Goal: Transaction & Acquisition: Purchase product/service

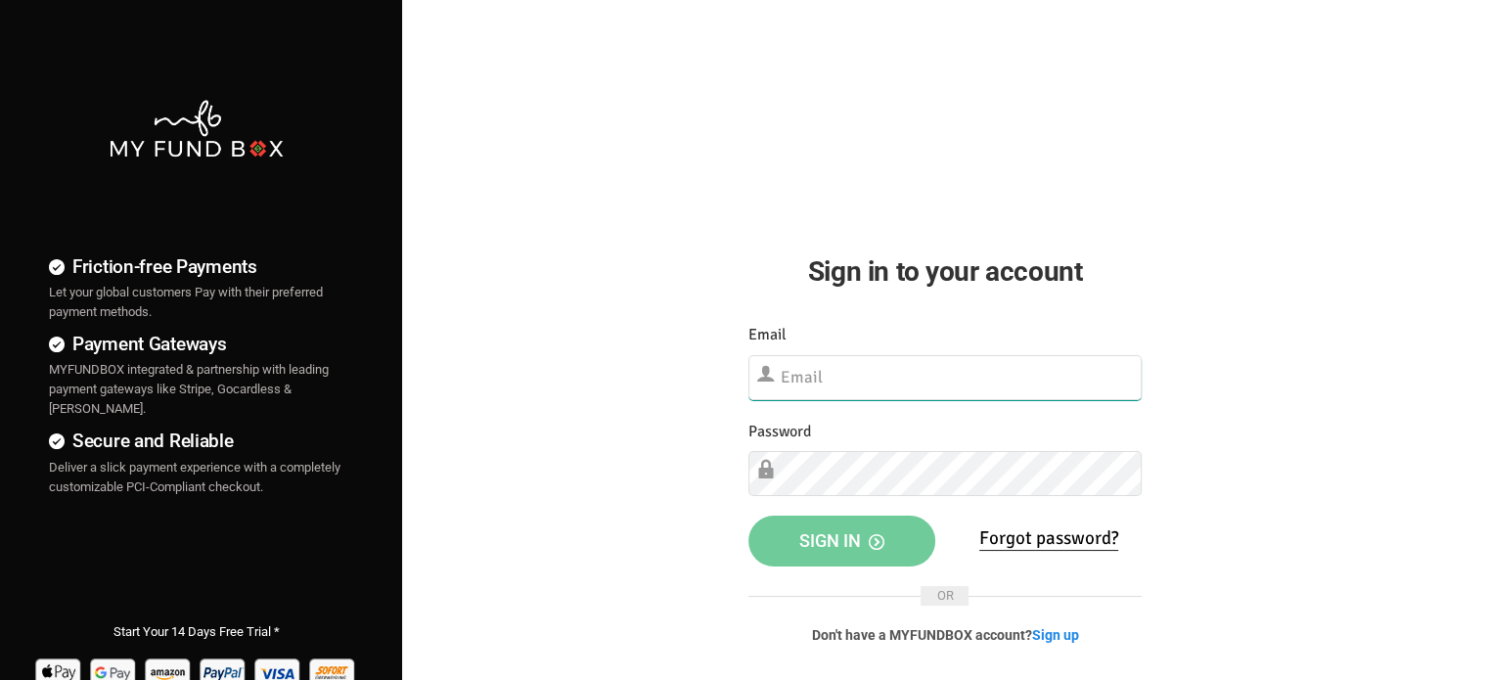
type input "[EMAIL_ADDRESS][DOMAIN_NAME]"
click at [838, 547] on button "Sign in" at bounding box center [842, 541] width 187 height 51
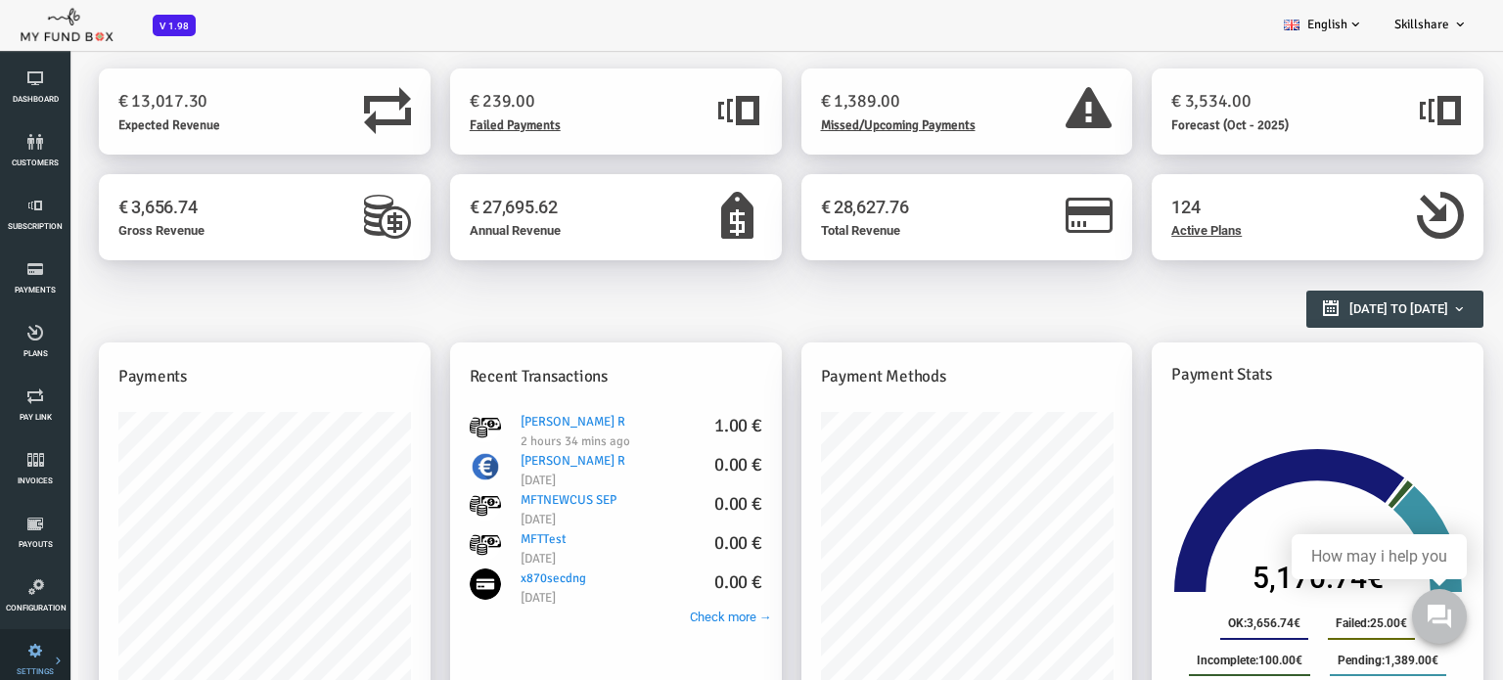
click at [0, 0] on link "E-Mail Notifications" at bounding box center [0, 0] width 0 height 0
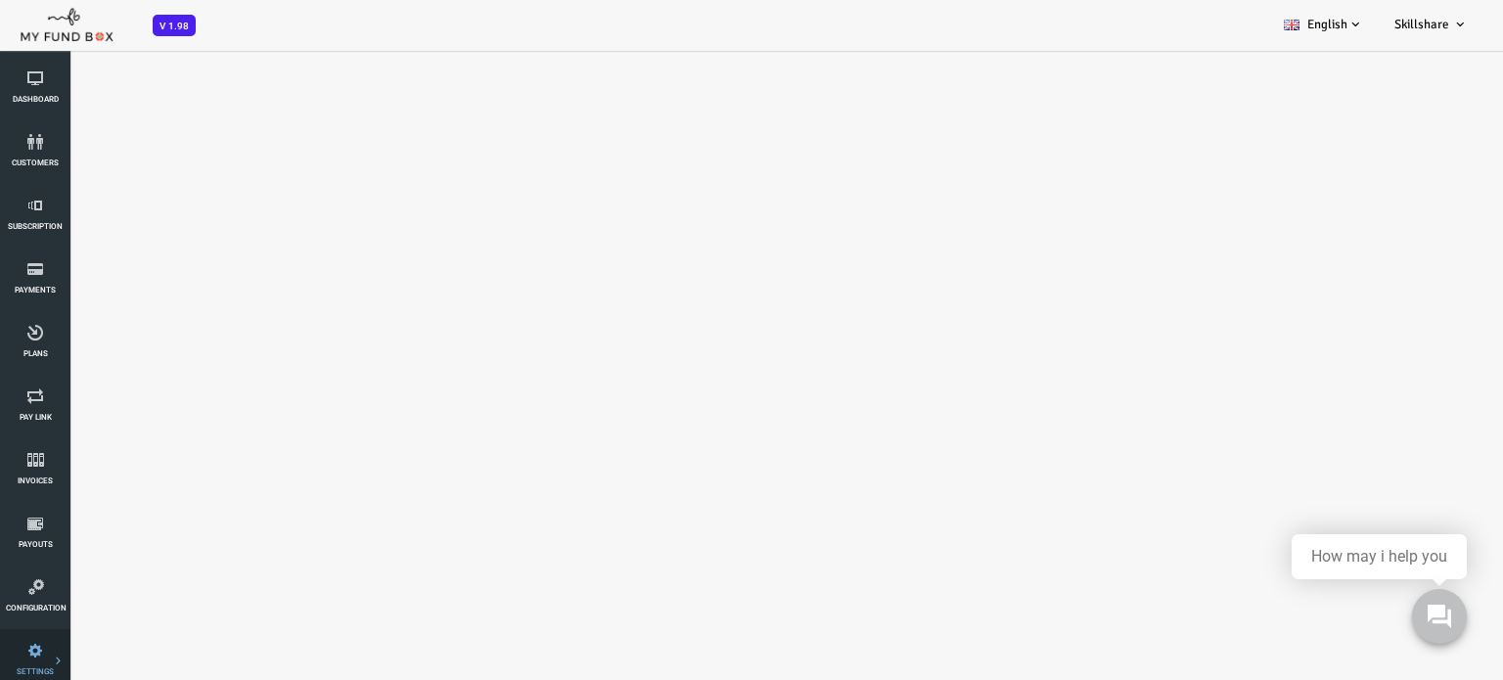
select select "100"
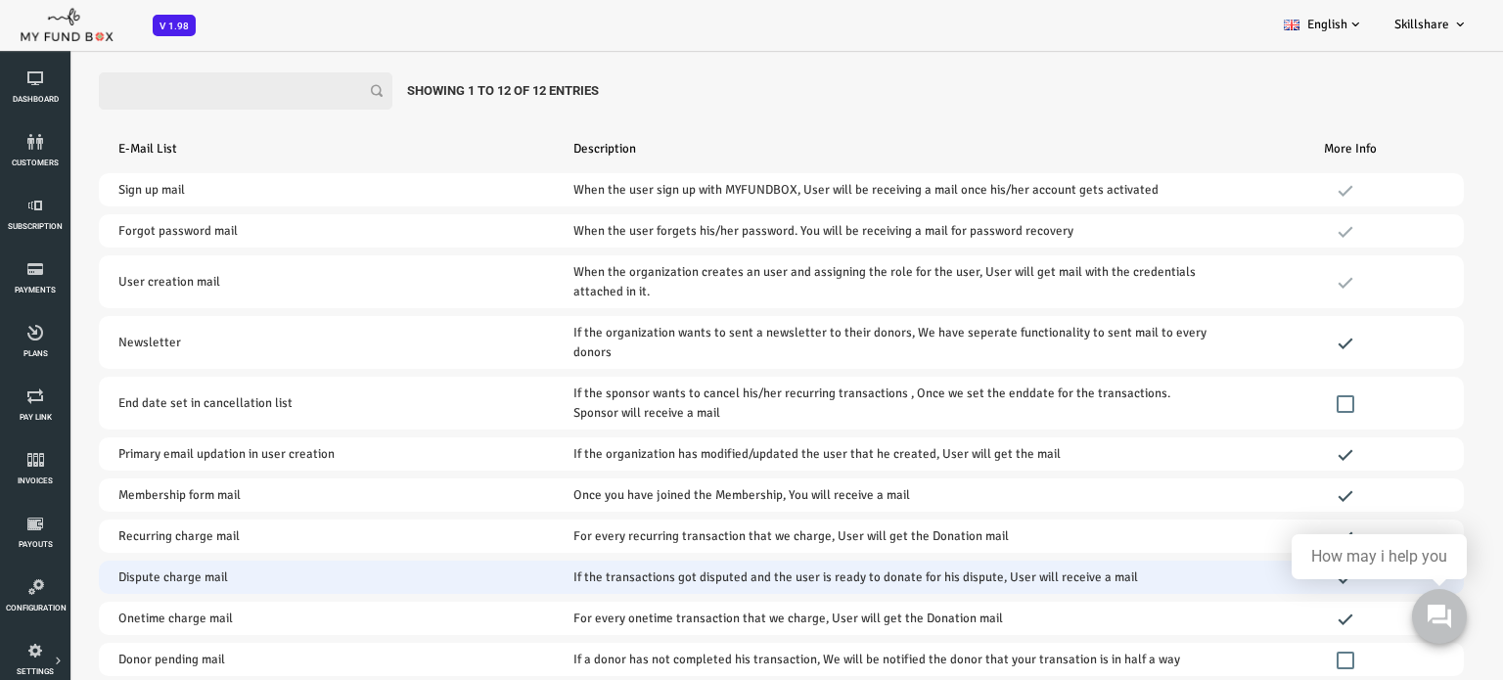
scroll to position [54, 0]
click at [157, 569] on td "Dispute charge mail" at bounding box center [266, 575] width 455 height 33
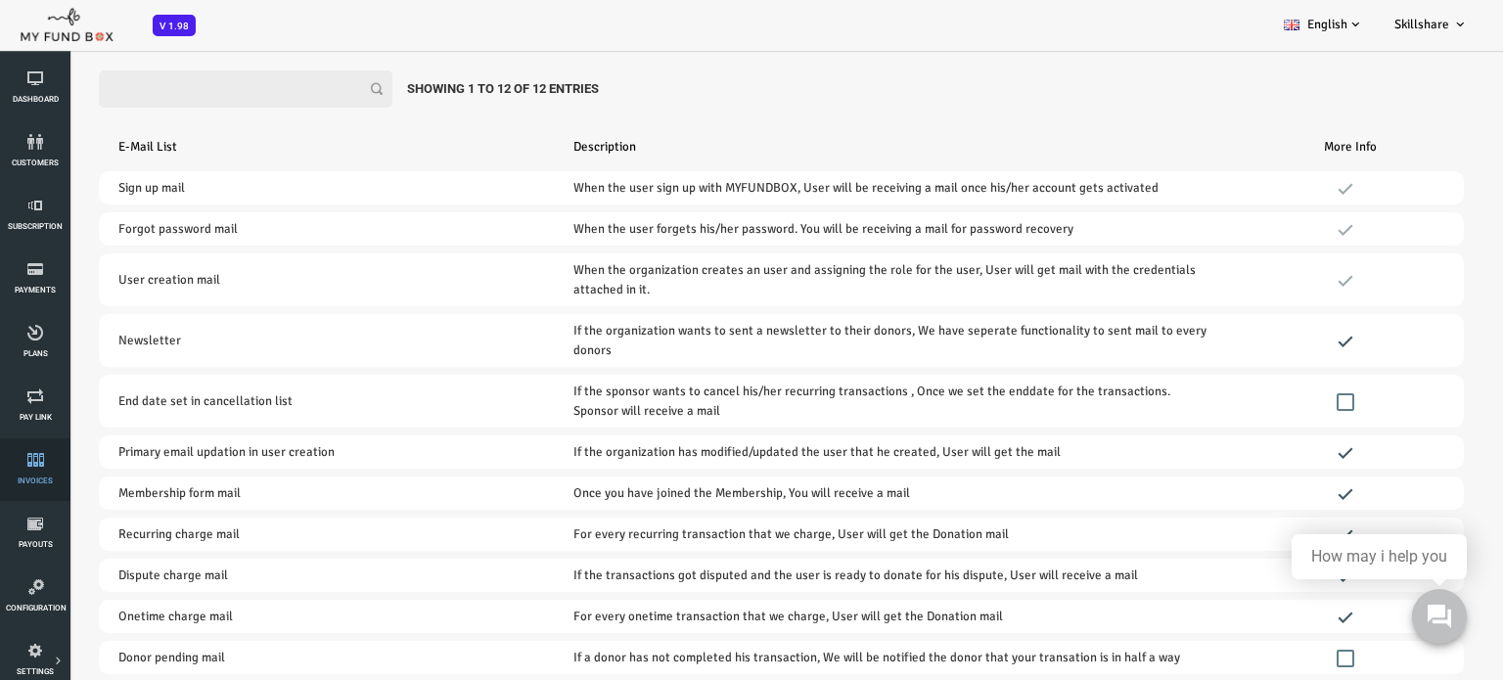
click at [38, 467] on icon at bounding box center [35, 460] width 59 height 16
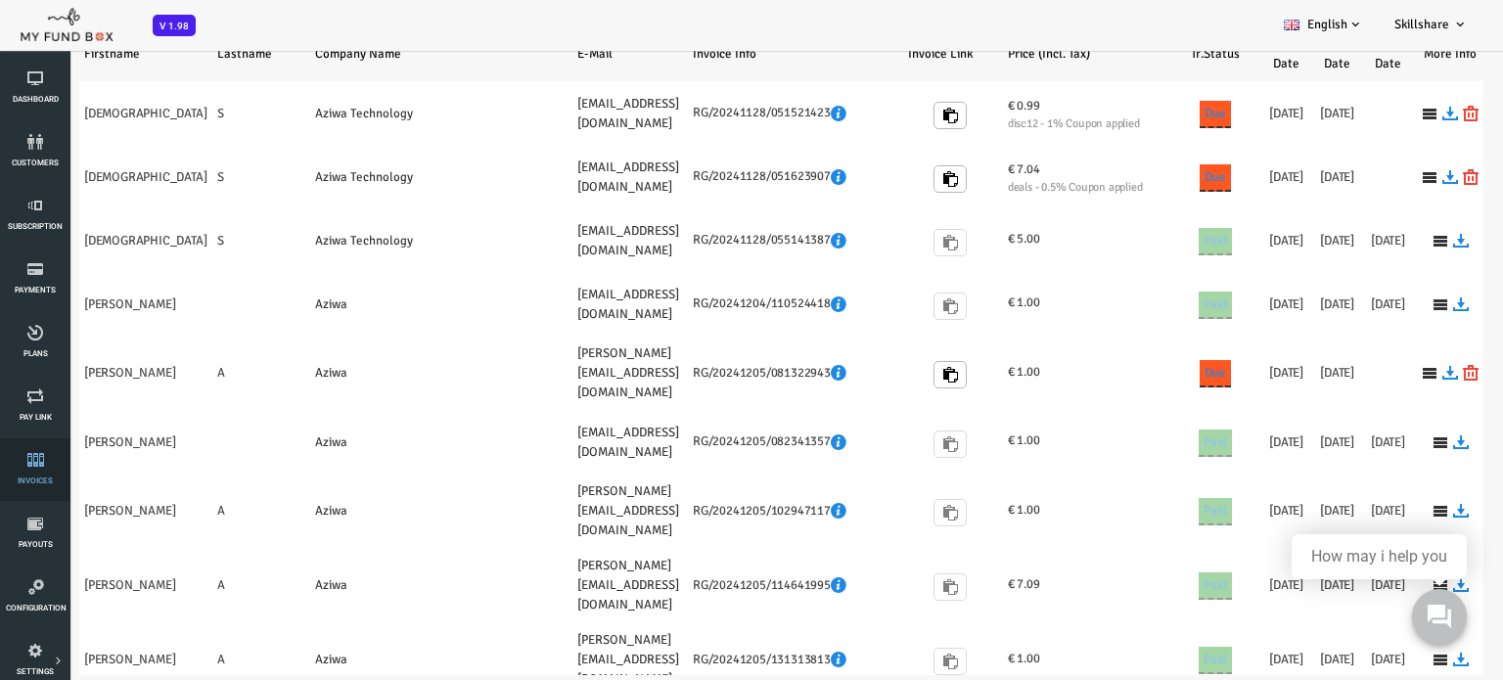
scroll to position [0, 0]
select select "100"
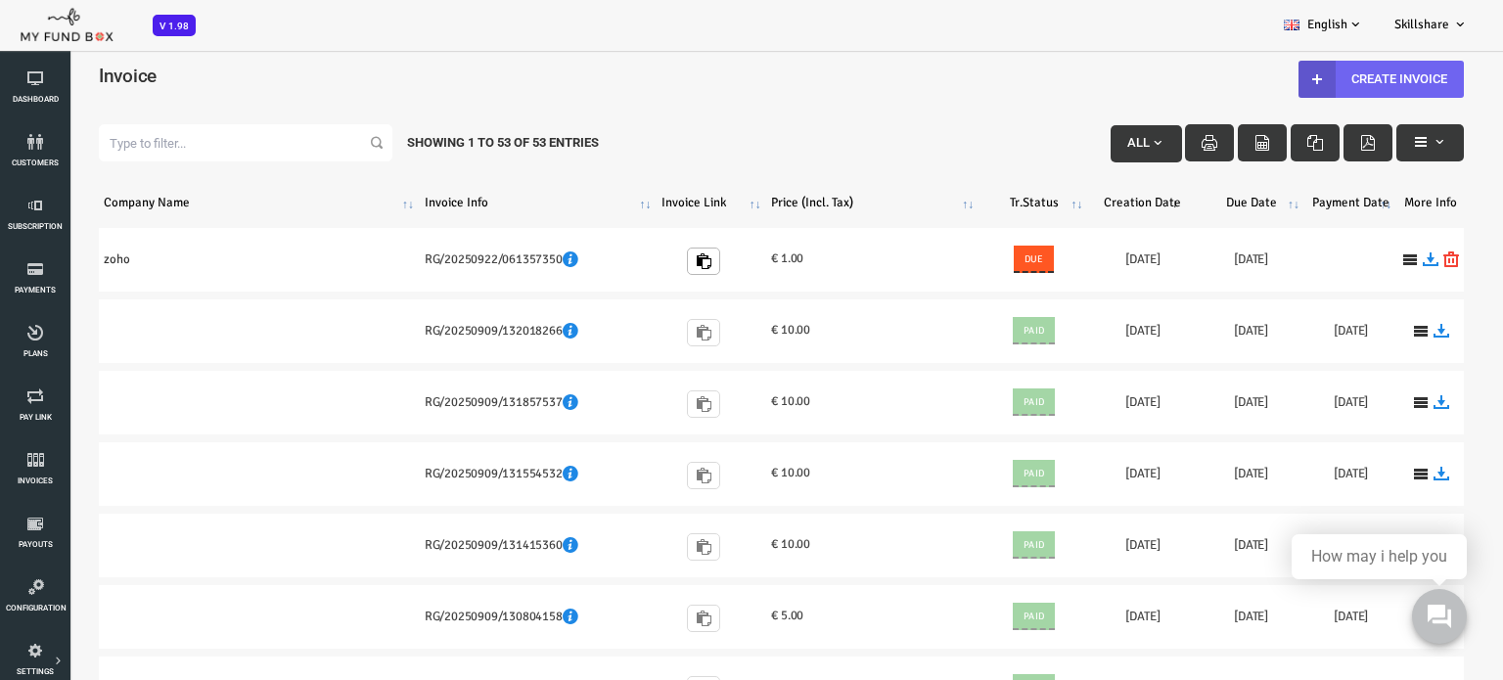
click at [1340, 79] on link "Create Invoice" at bounding box center [1321, 79] width 165 height 37
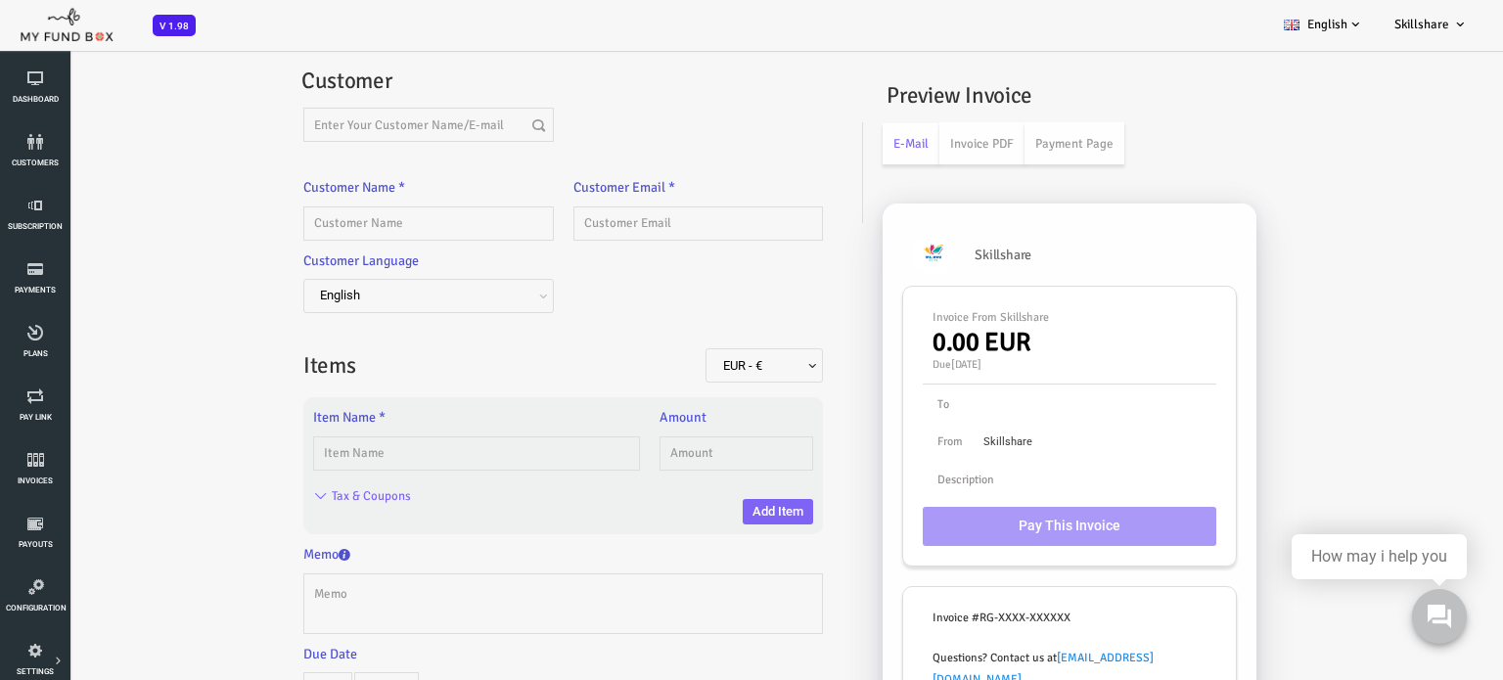
click at [352, 417] on div "Item Name *" at bounding box center [416, 439] width 327 height 64
click at [307, 420] on label "Item Name *" at bounding box center [289, 418] width 72 height 22
click at [260, 410] on label "Item Name *" at bounding box center [289, 418] width 72 height 22
click at [329, 418] on div "Item Name *" at bounding box center [416, 439] width 327 height 64
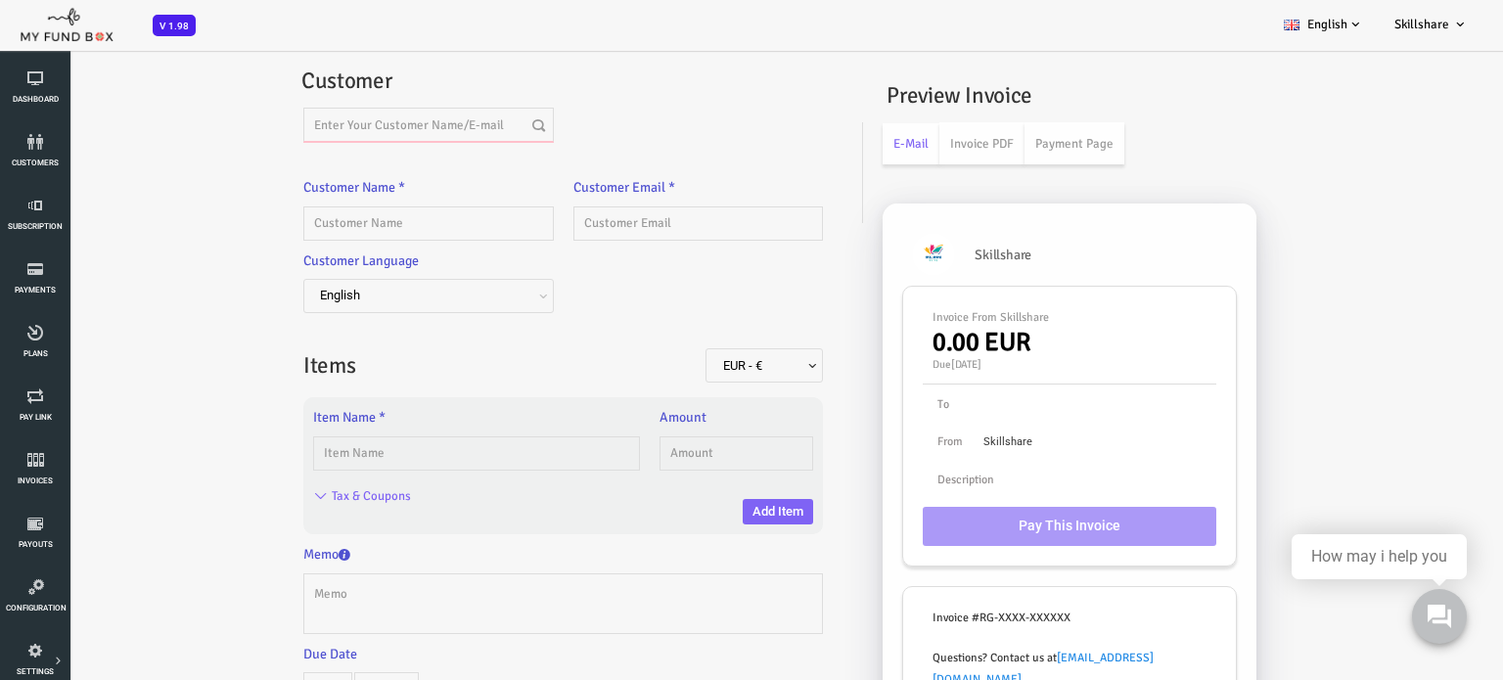
click at [345, 117] on input "text" at bounding box center [369, 125] width 251 height 34
click at [353, 124] on input "text" at bounding box center [369, 125] width 251 height 34
type input "s"
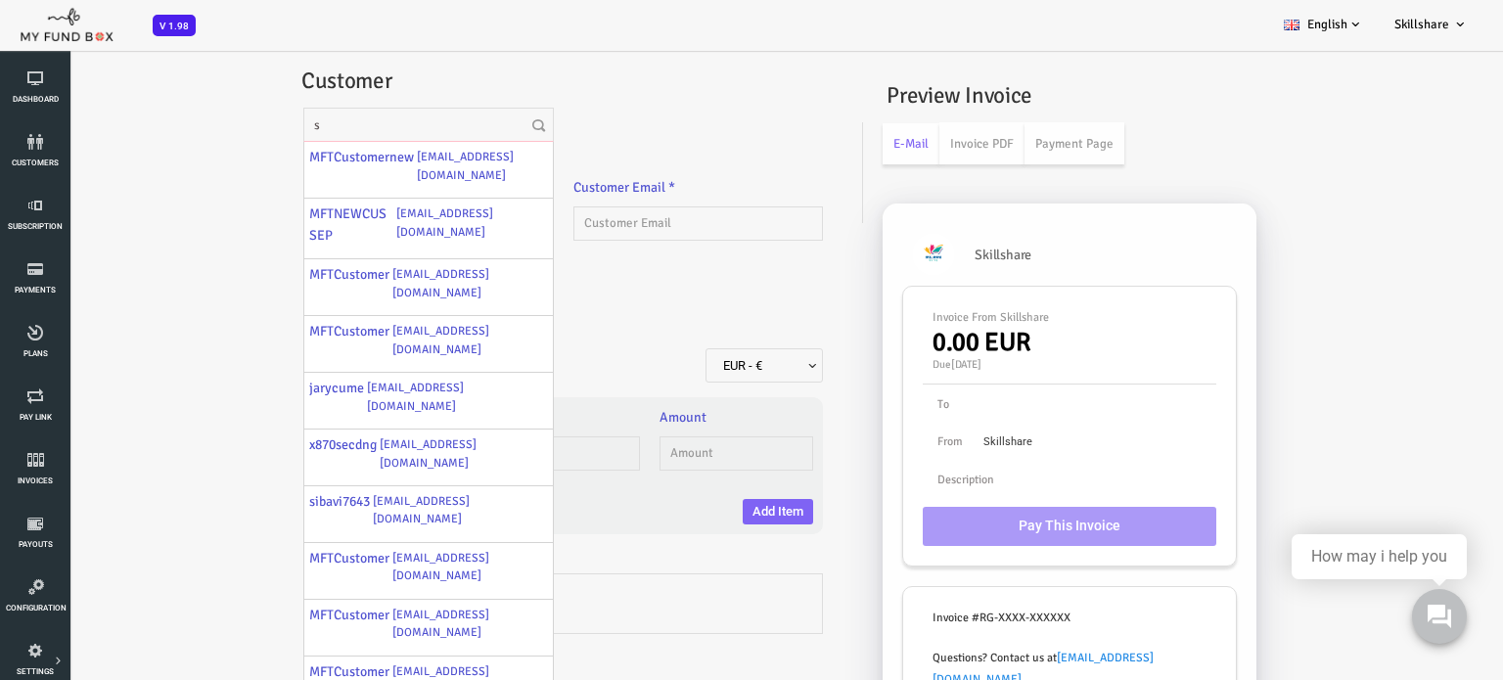
click at [288, 131] on input "s" at bounding box center [369, 125] width 251 height 34
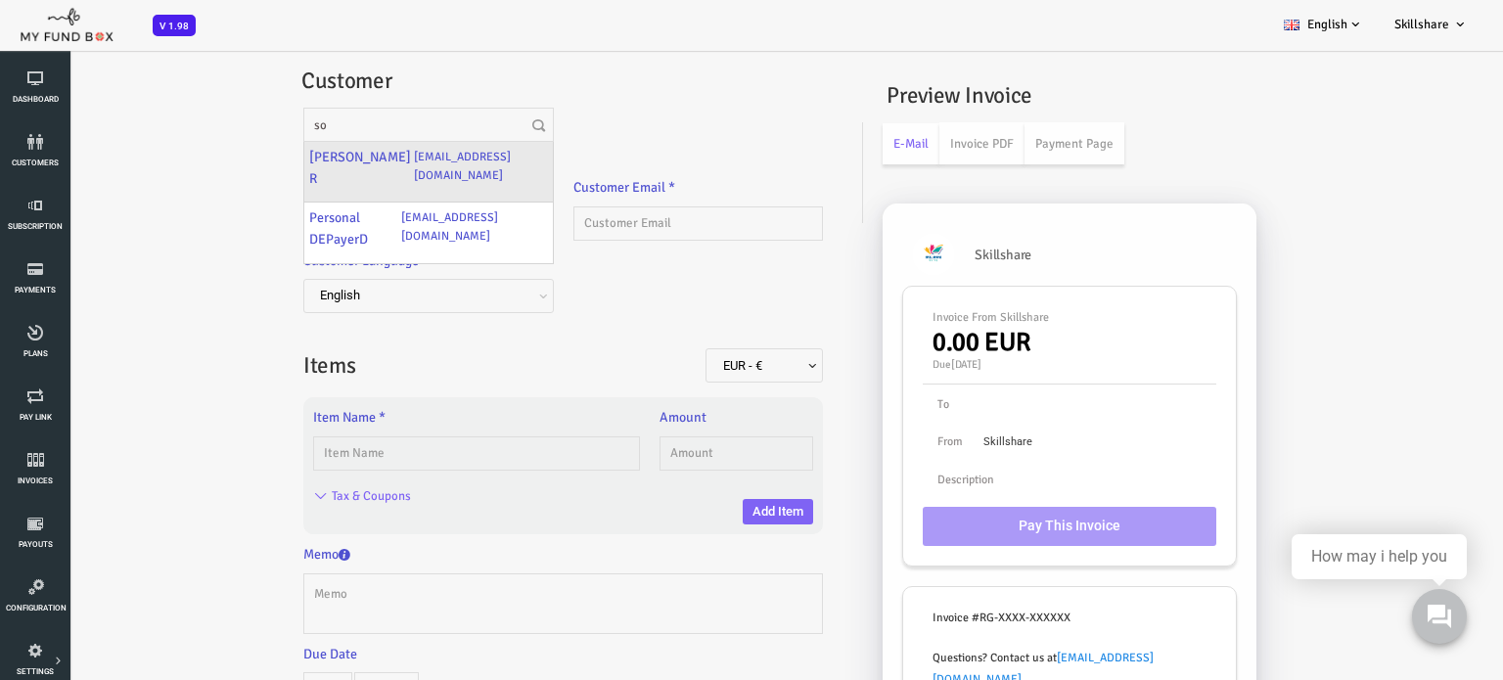
click at [298, 177] on label "[PERSON_NAME] R" at bounding box center [301, 168] width 102 height 42
type input "[PERSON_NAME] R"
type input "[EMAIL_ADDRESS][DOMAIN_NAME]"
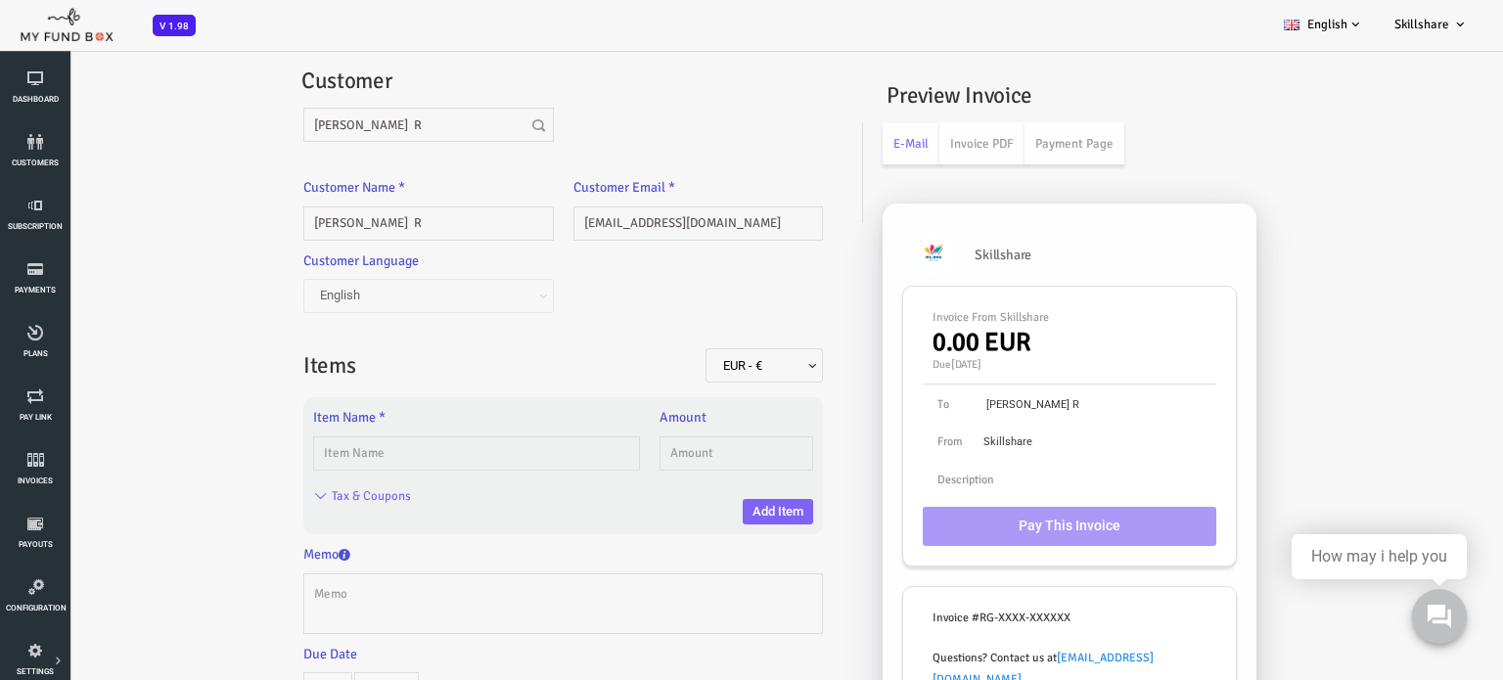
click at [340, 418] on div "Item Name *" at bounding box center [416, 439] width 327 height 64
click at [325, 414] on label "Item Name *" at bounding box center [289, 418] width 72 height 22
click at [327, 302] on span "English" at bounding box center [369, 296] width 237 height 20
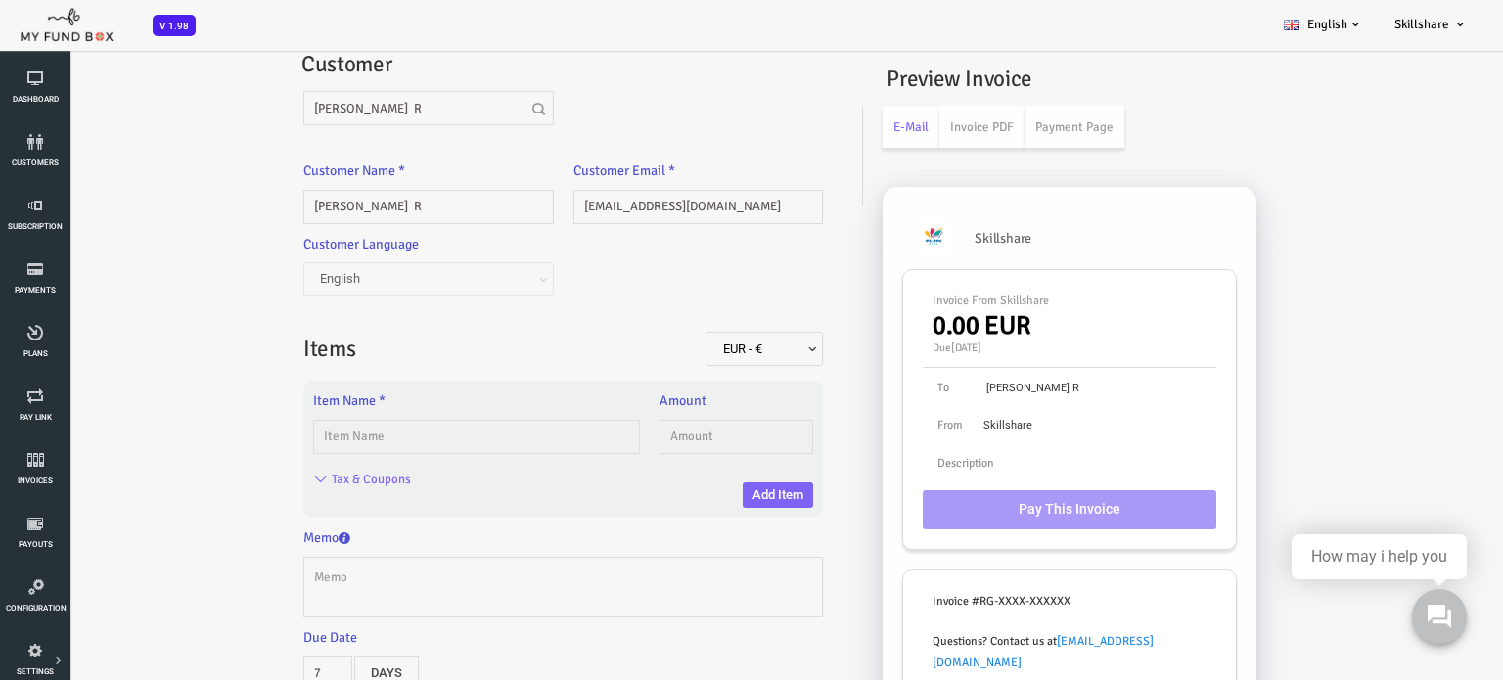
scroll to position [15, 0]
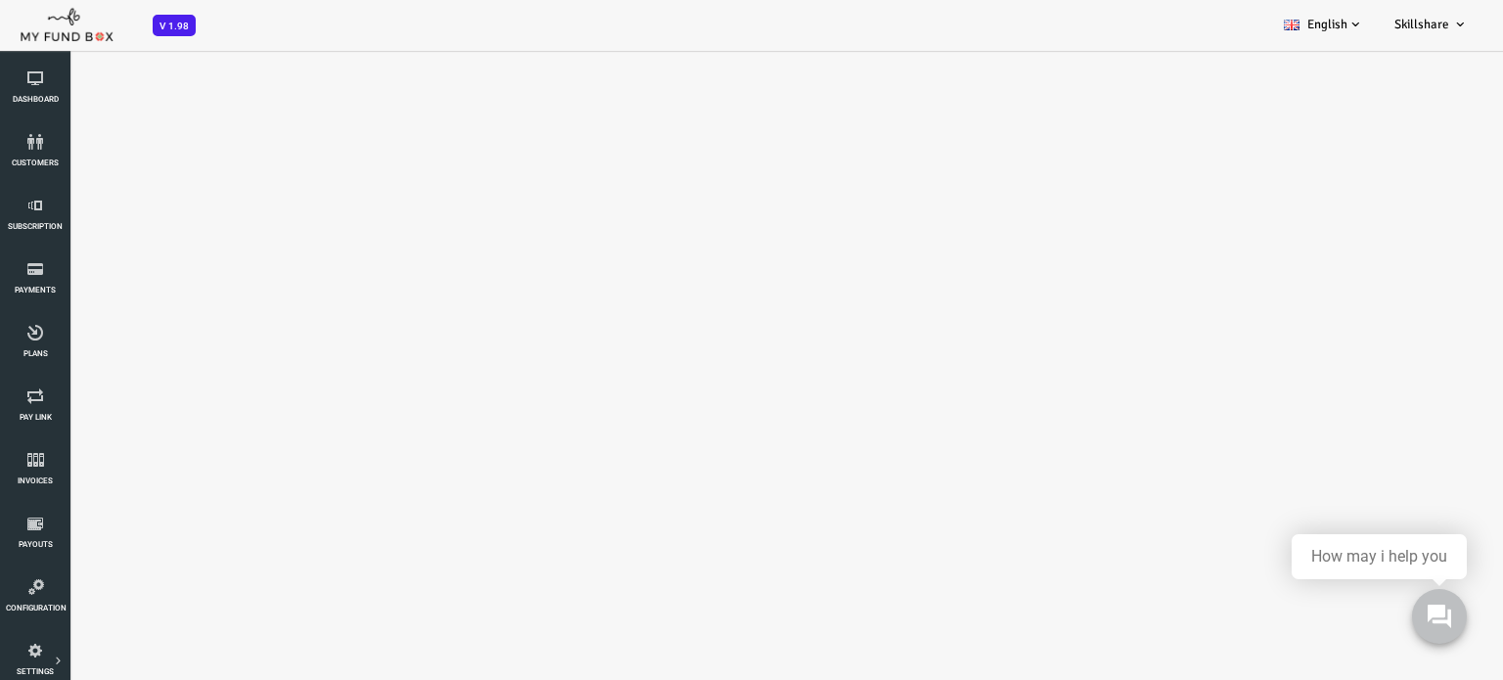
select select "100"
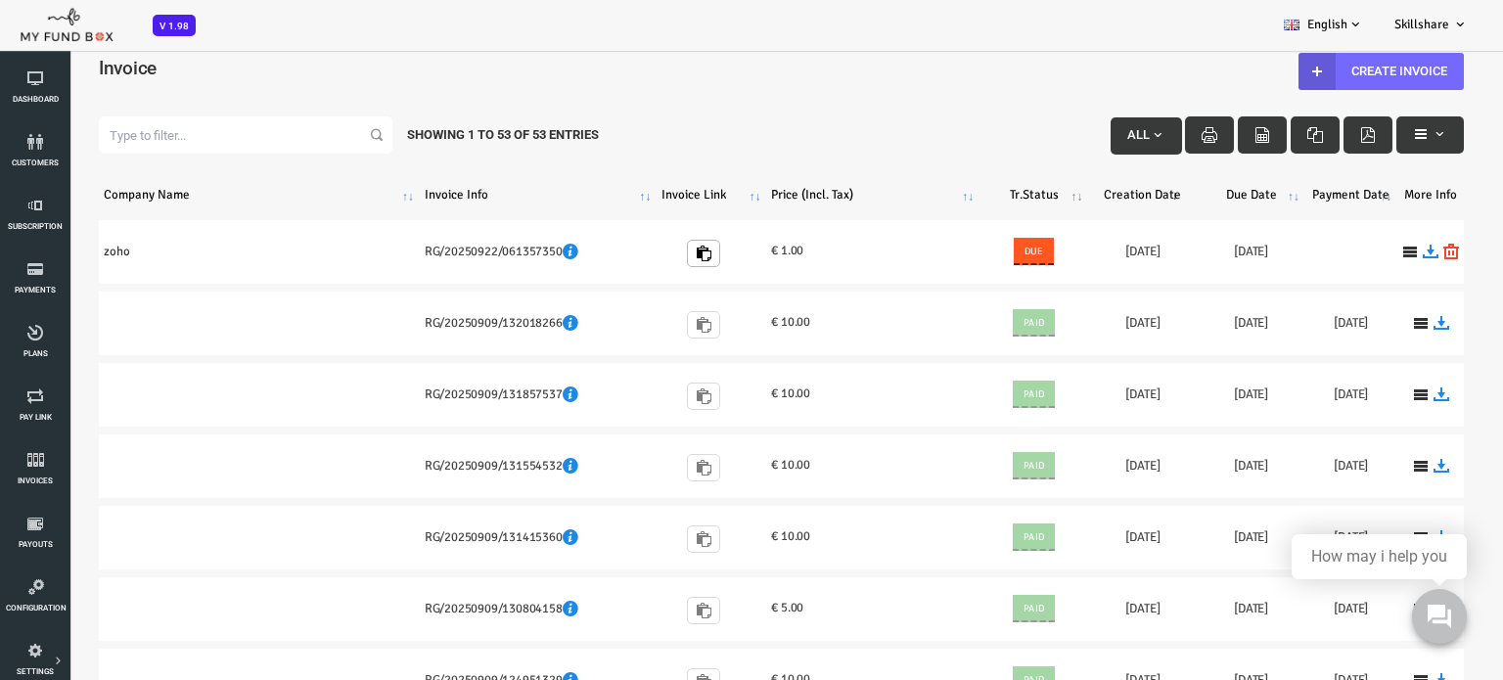
scroll to position [0, 0]
